Goal: Task Accomplishment & Management: Manage account settings

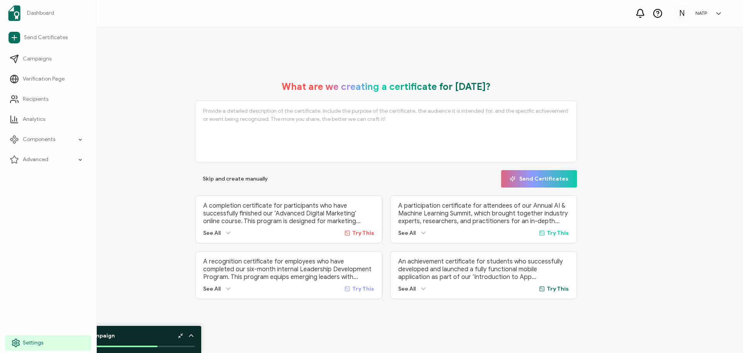
click at [41, 340] on span "Settings" at bounding box center [33, 343] width 21 height 8
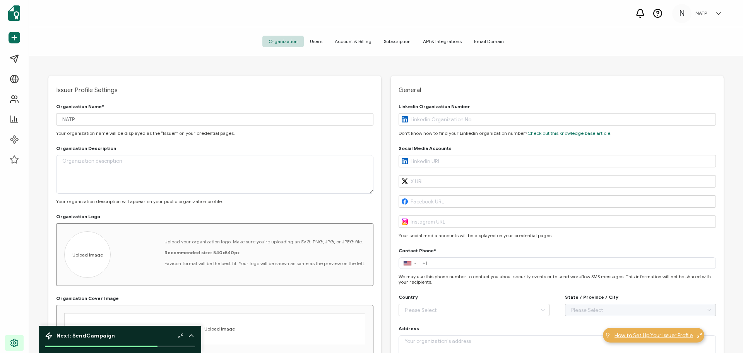
click at [672, 335] on span "How to Set Up Your Issuer Profile" at bounding box center [654, 335] width 78 height 8
click at [450, 42] on span "API & Integrations" at bounding box center [442, 42] width 51 height 12
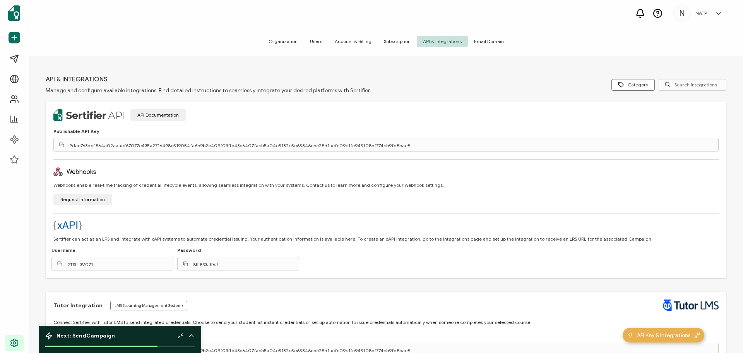
click at [483, 41] on span "Email Domain" at bounding box center [489, 42] width 42 height 12
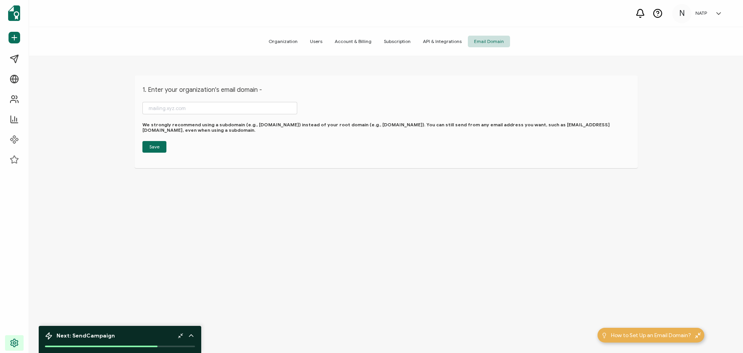
click at [449, 39] on span "API & Integrations" at bounding box center [442, 42] width 51 height 12
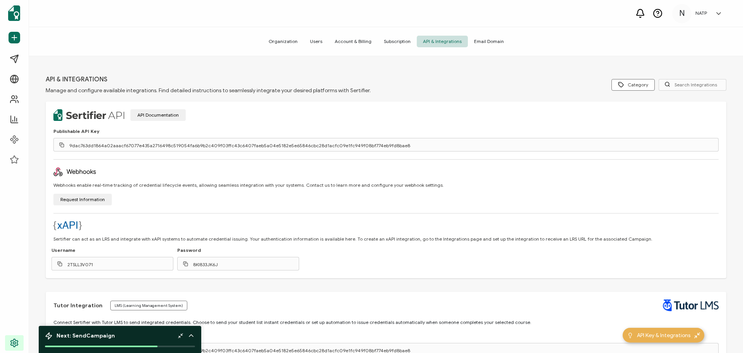
click at [659, 14] on icon at bounding box center [657, 12] width 2 height 2
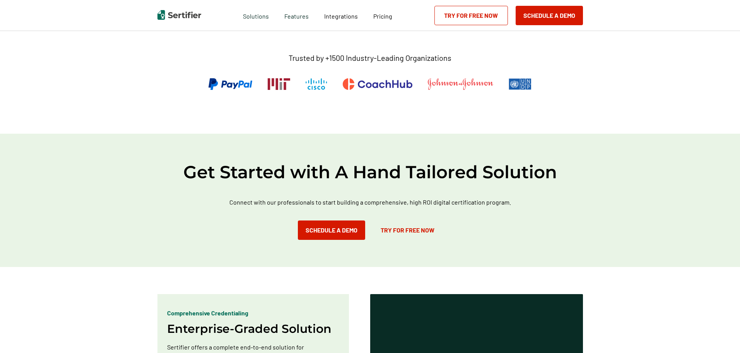
scroll to position [271, 0]
